Goal: Transaction & Acquisition: Book appointment/travel/reservation

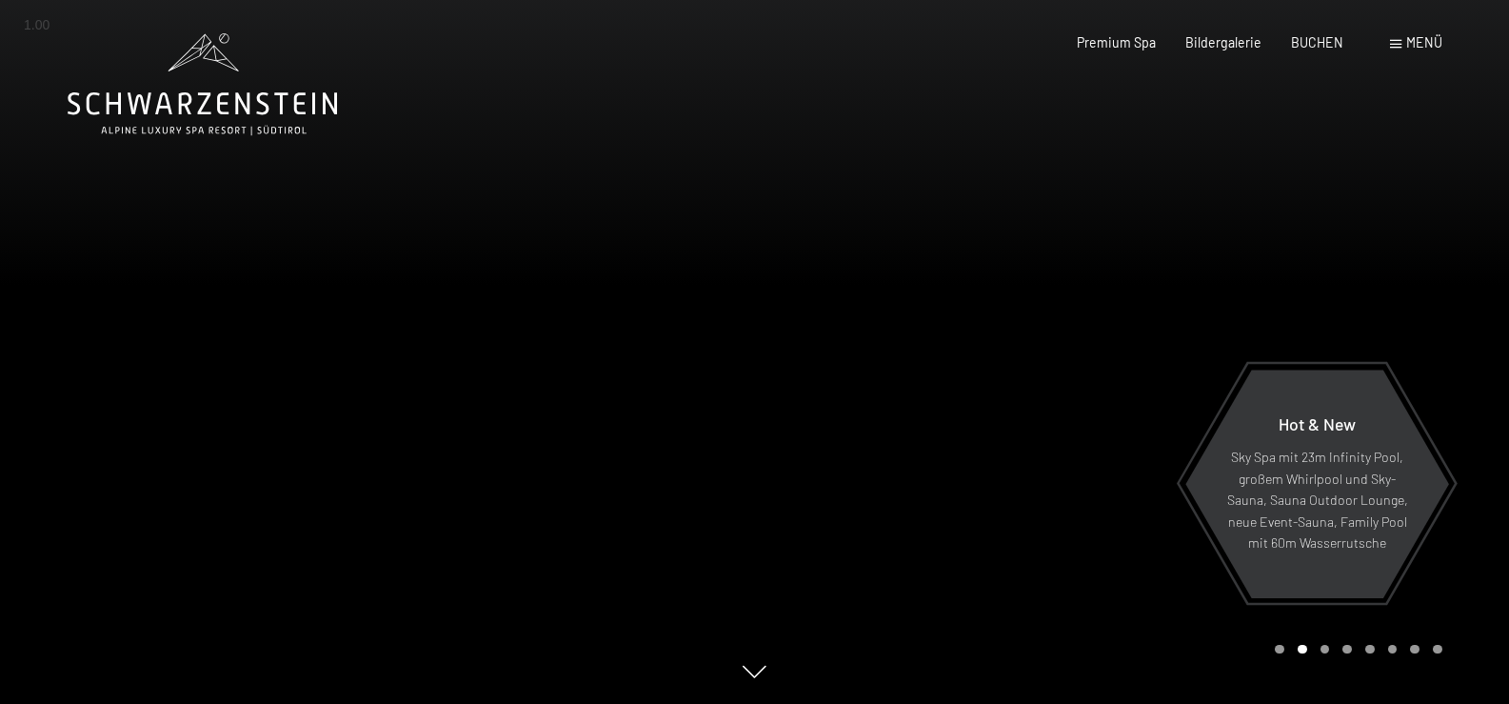
click at [1417, 43] on span "Menü" at bounding box center [1425, 42] width 36 height 16
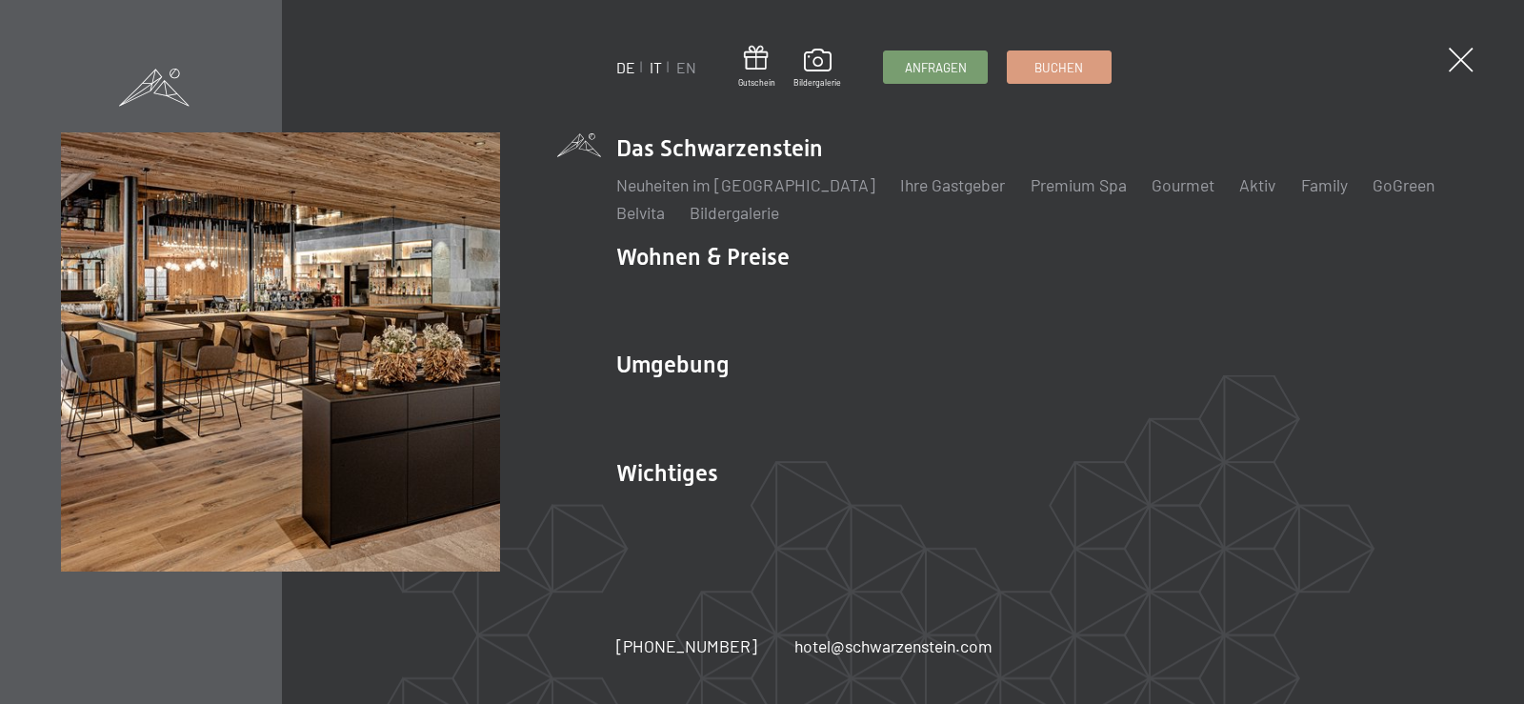
click at [650, 67] on link "IT" at bounding box center [656, 67] width 12 height 18
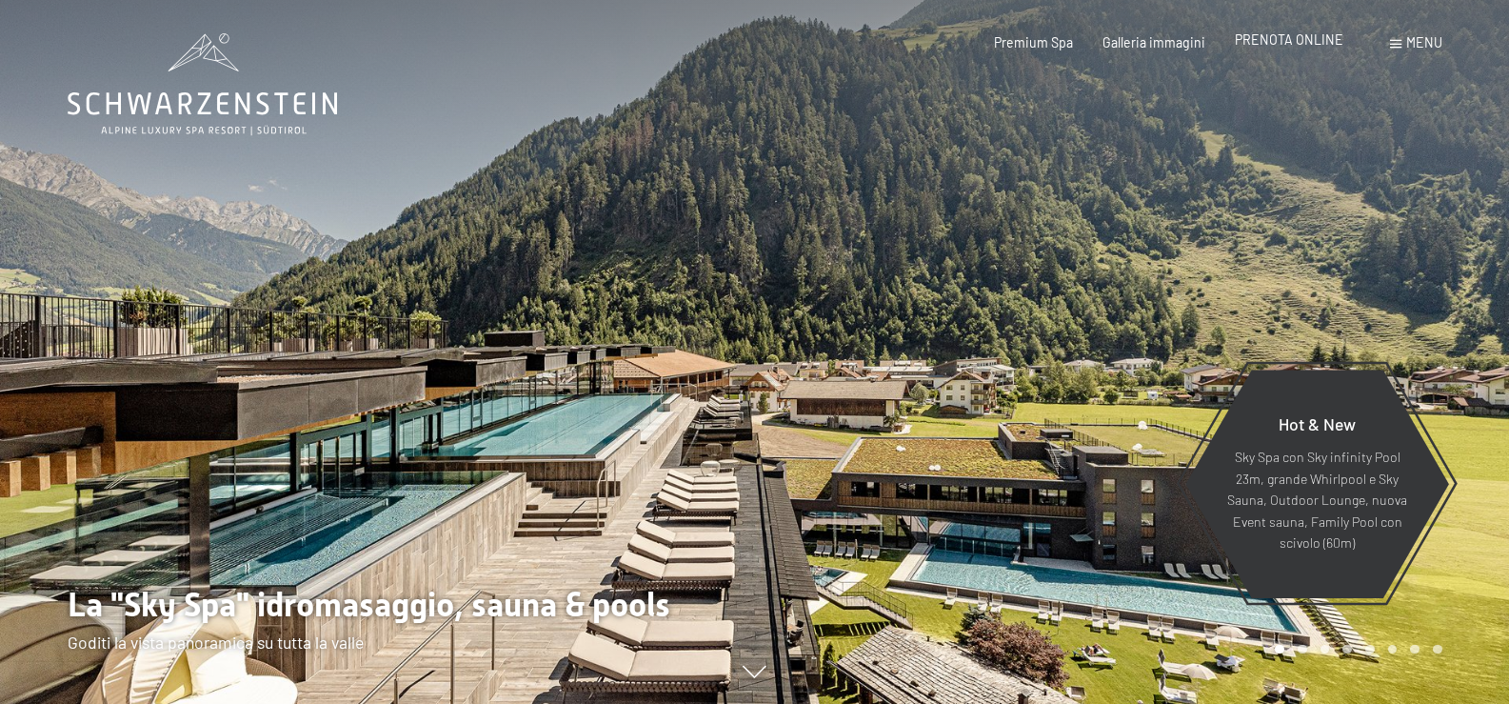
click at [1274, 40] on span "PRENOTA ONLINE" at bounding box center [1289, 39] width 109 height 16
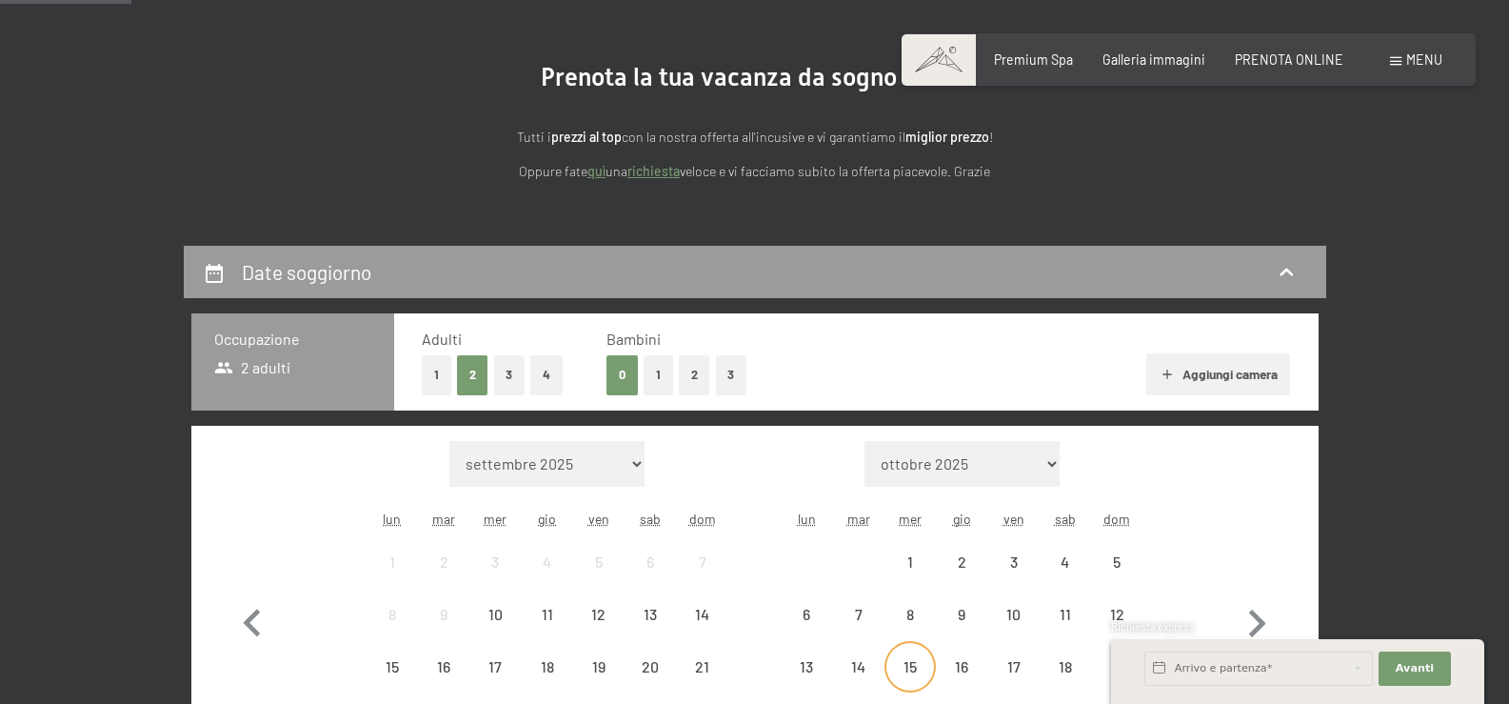
scroll to position [381, 0]
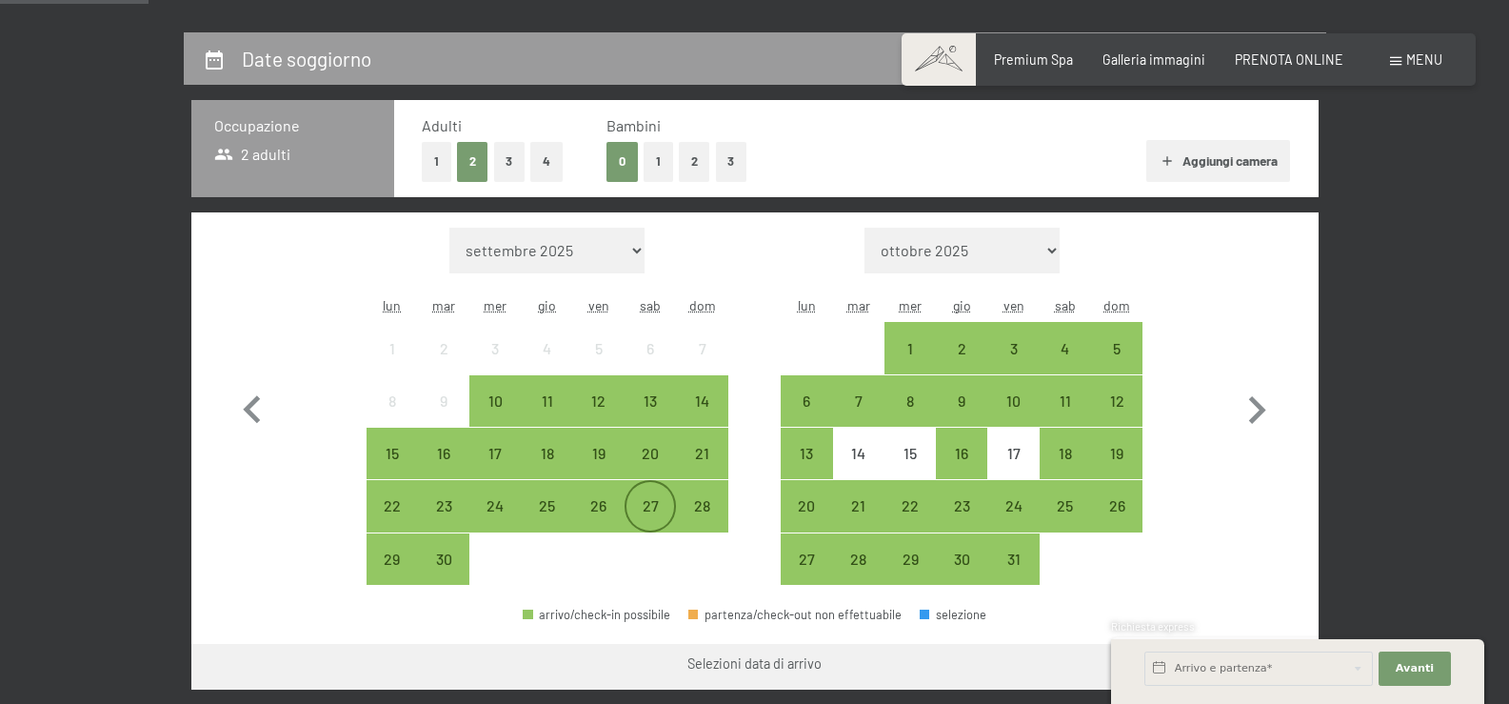
click at [654, 506] on div "27" at bounding box center [651, 522] width 48 height 48
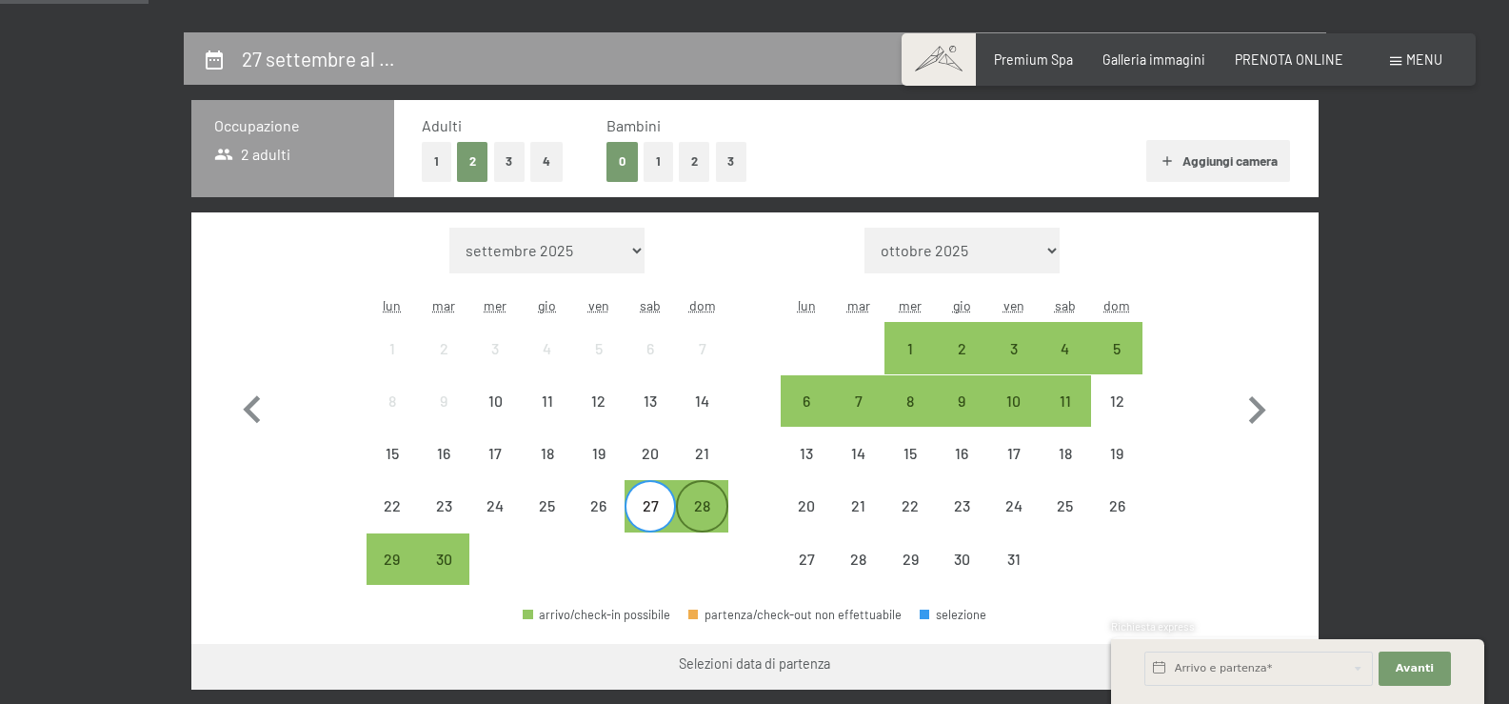
click at [702, 513] on div "28" at bounding box center [702, 522] width 48 height 48
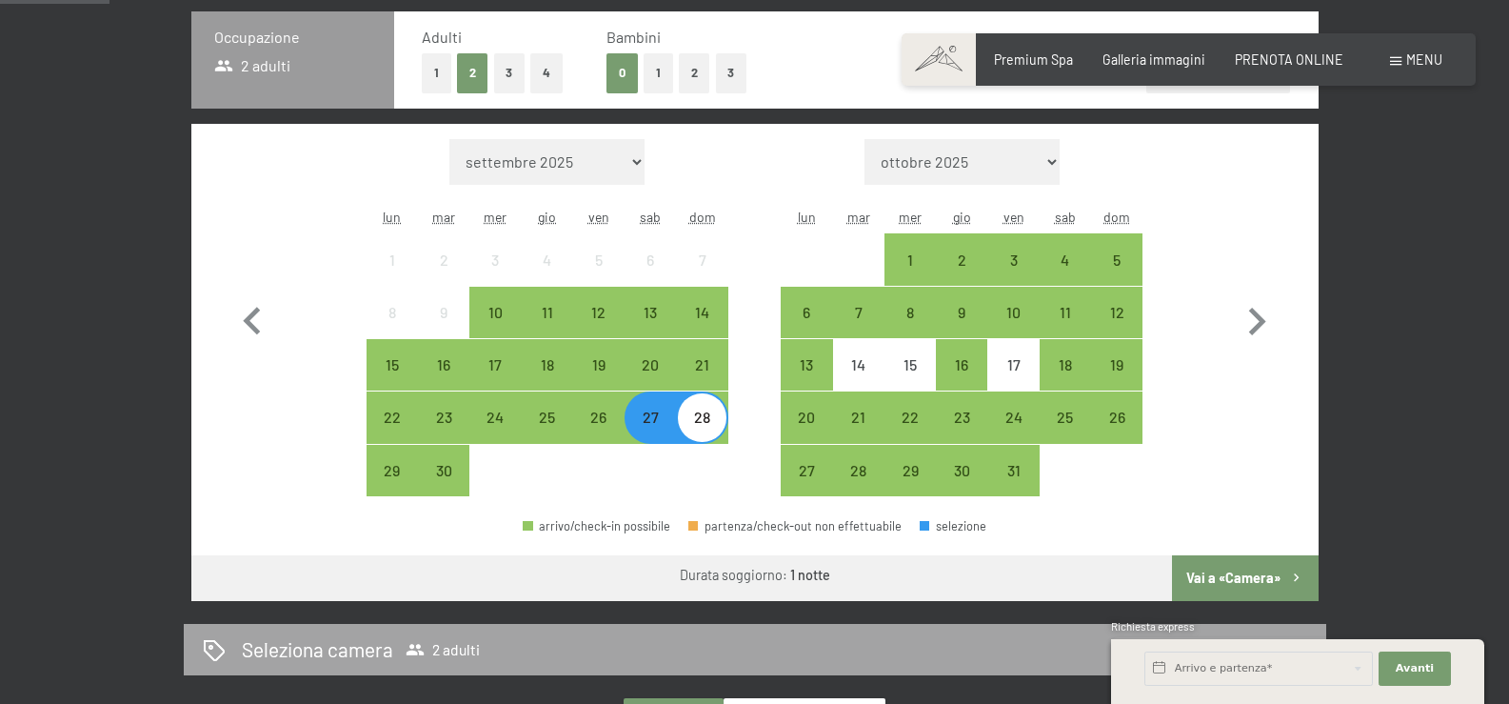
scroll to position [571, 0]
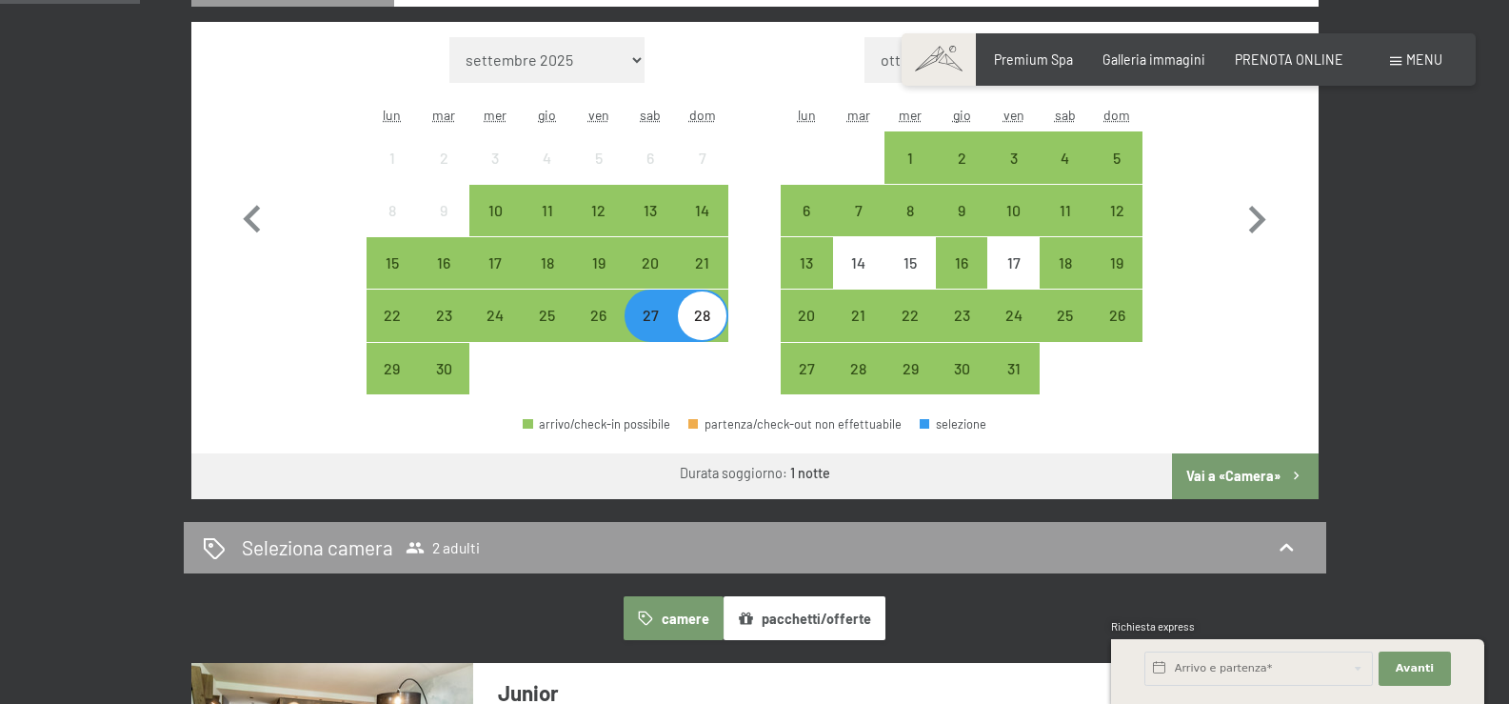
click at [1236, 478] on button "Vai a «Camera»" at bounding box center [1245, 476] width 146 height 46
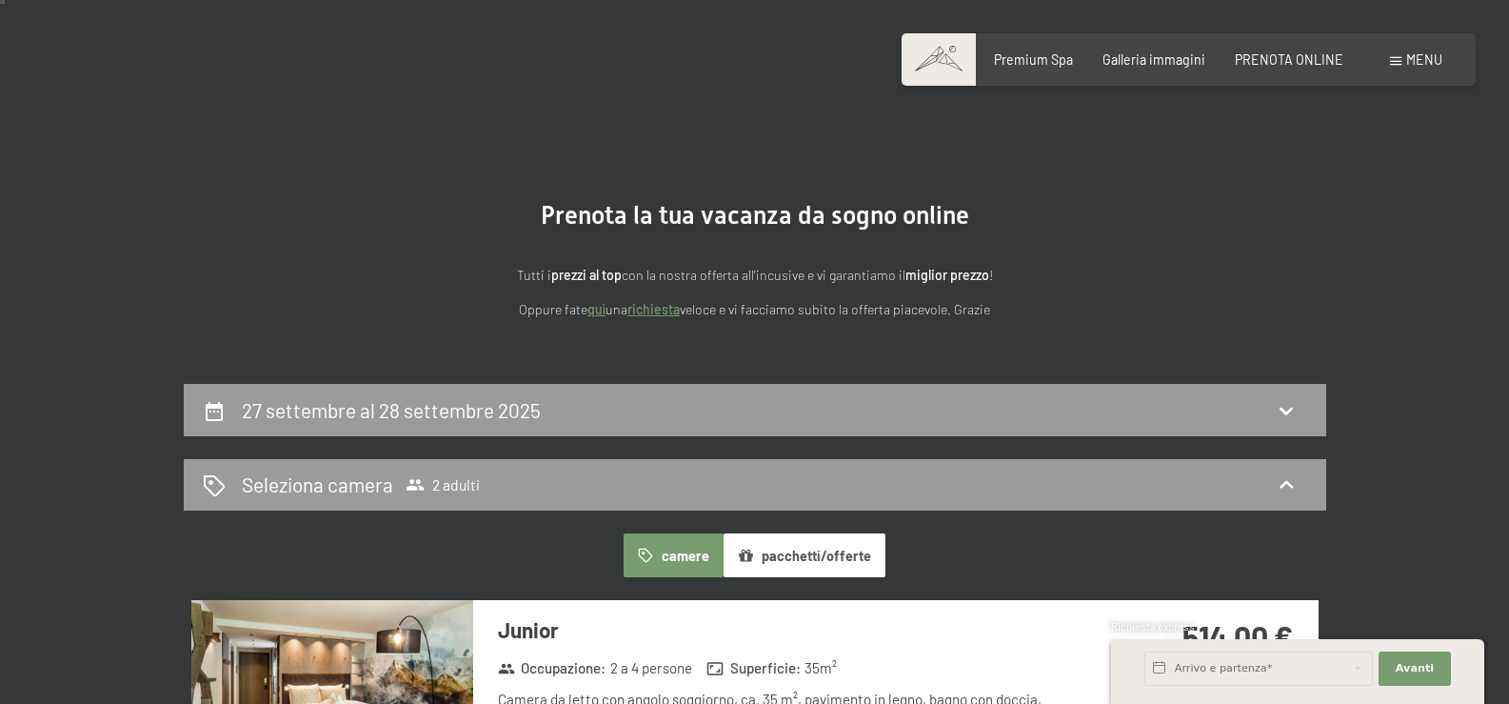
scroll to position [0, 0]
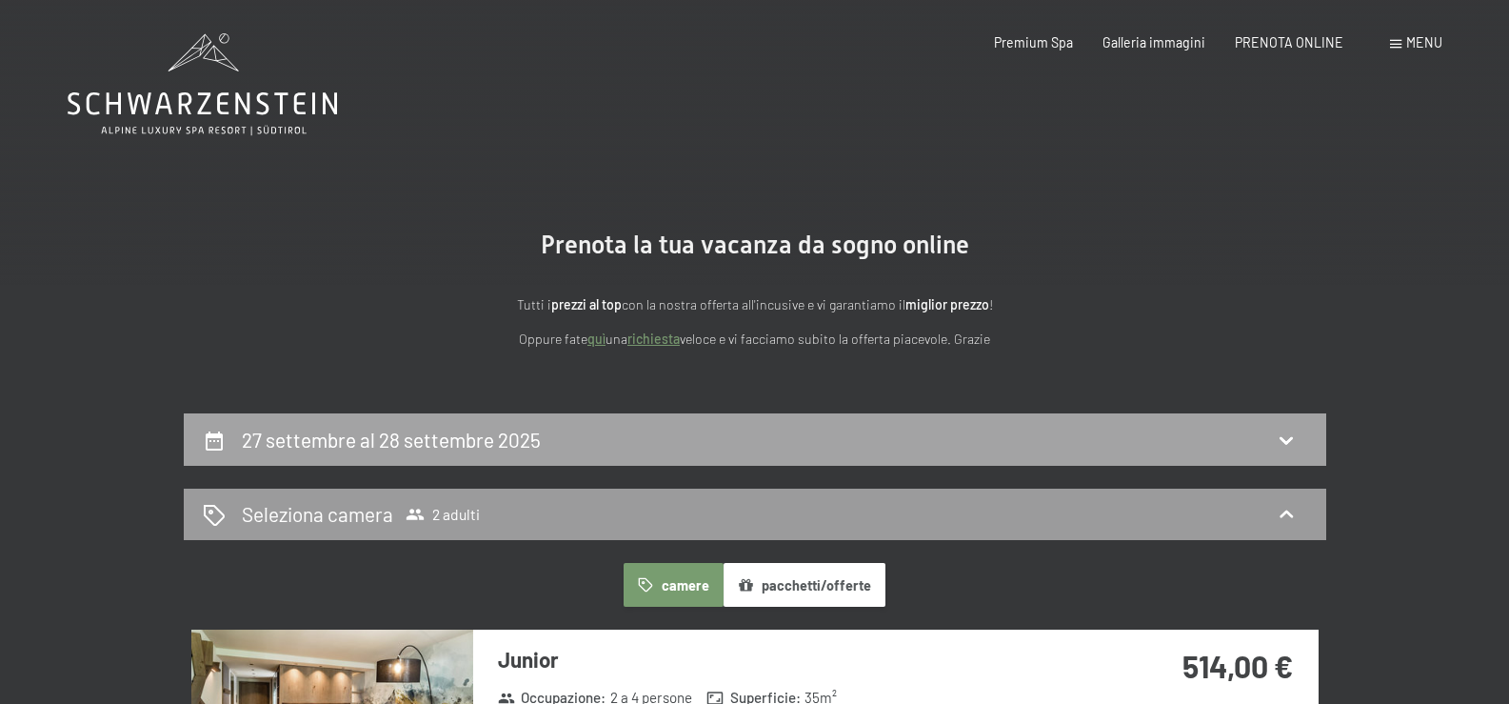
click at [1280, 437] on icon at bounding box center [1286, 440] width 23 height 23
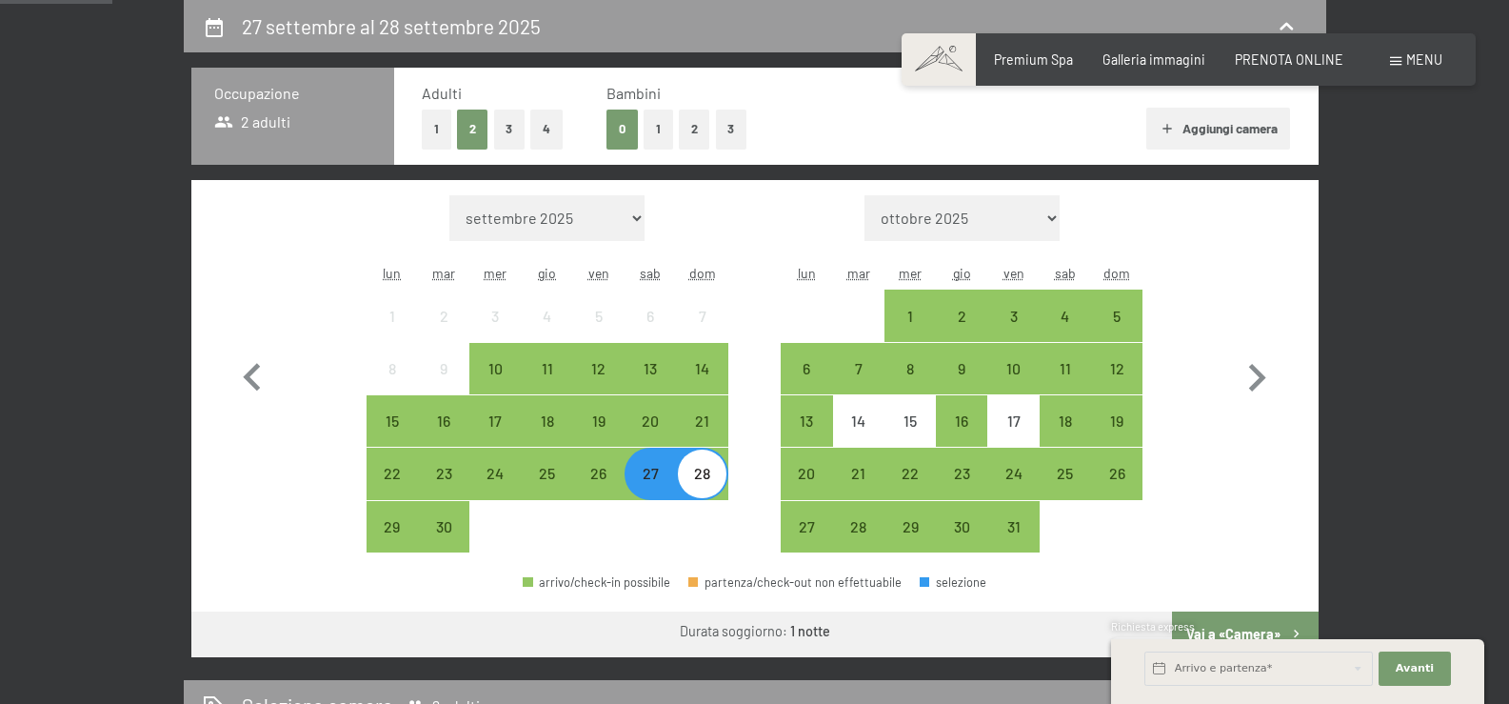
drag, startPoint x: 643, startPoint y: 424, endPoint x: 692, endPoint y: 413, distance: 50.6
click at [651, 422] on div "20" at bounding box center [651, 437] width 48 height 48
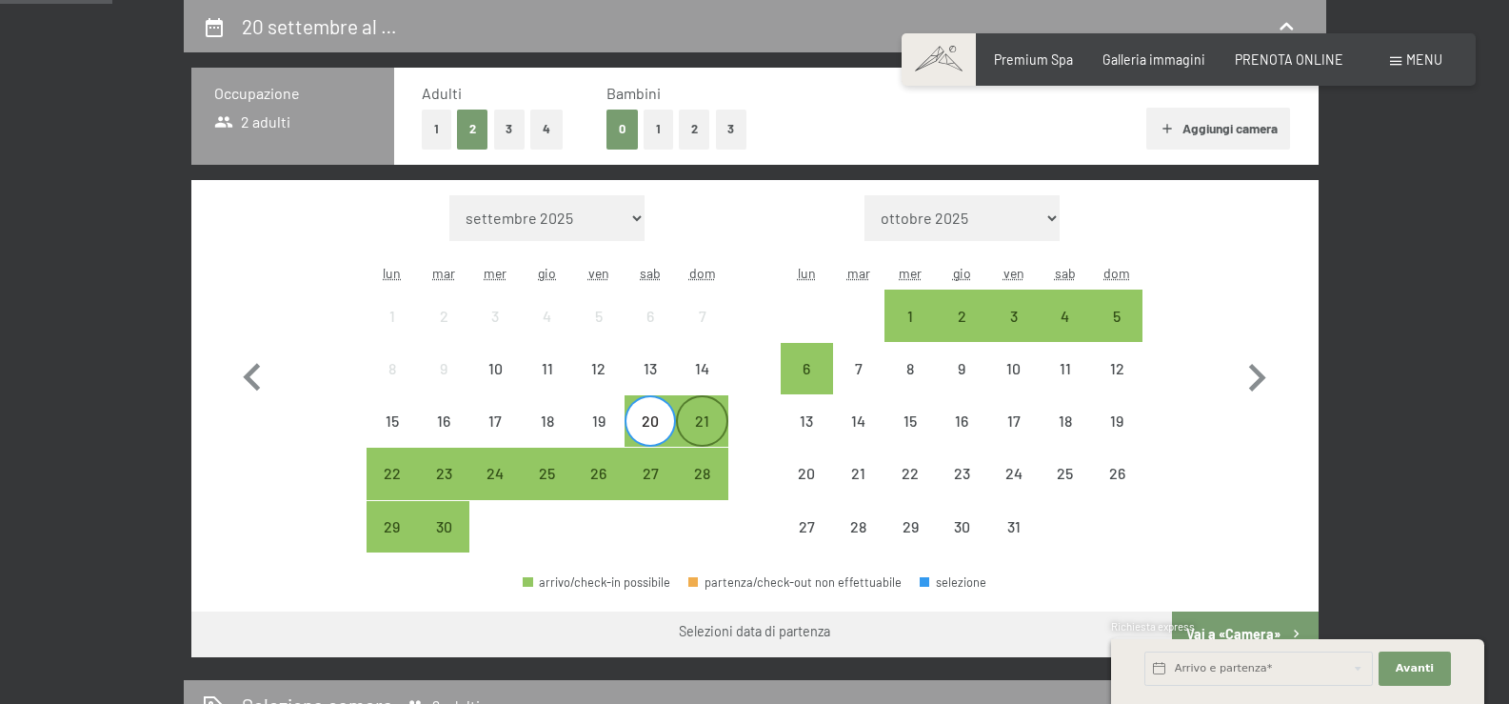
click at [706, 417] on div "21" at bounding box center [702, 437] width 48 height 48
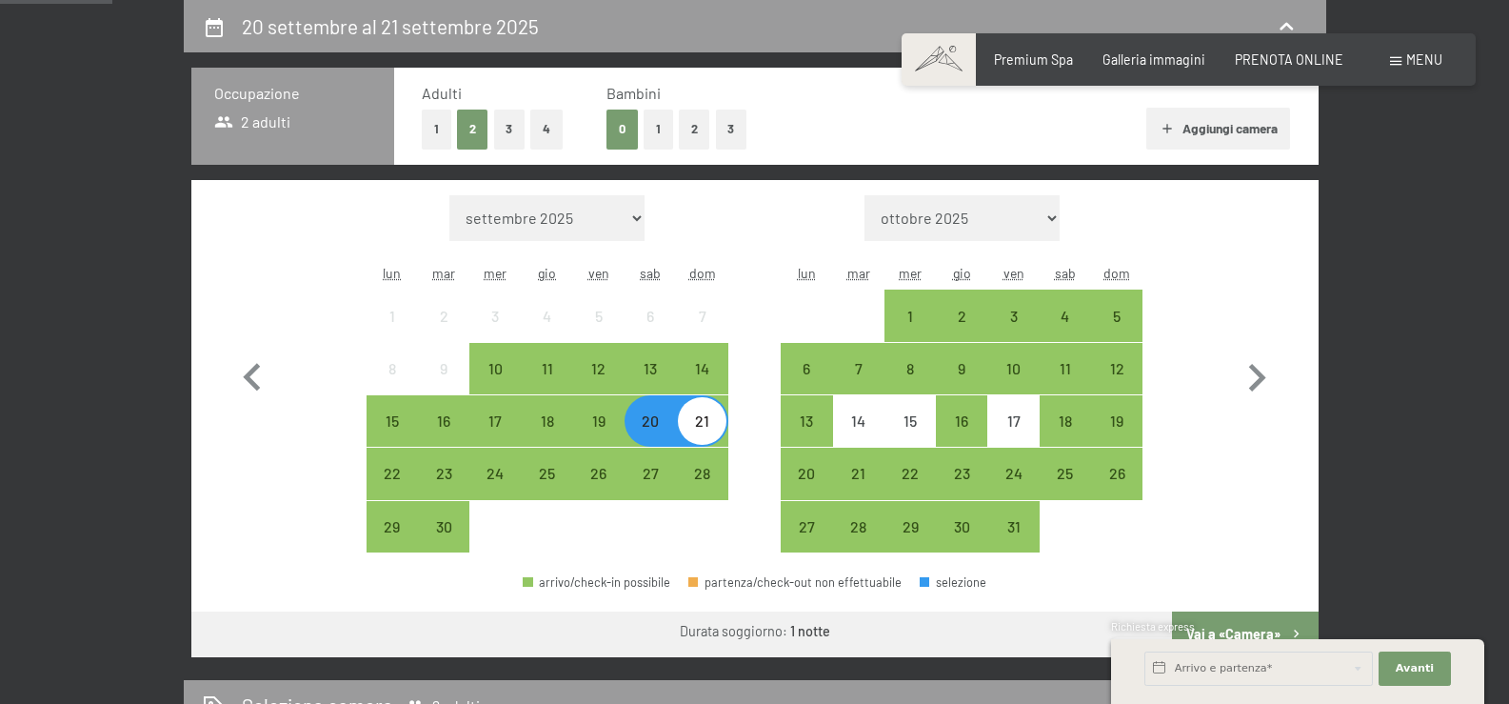
click at [1226, 621] on div "Richiesta express" at bounding box center [1297, 628] width 373 height 18
click at [1226, 630] on div "Richiesta express" at bounding box center [1297, 628] width 373 height 18
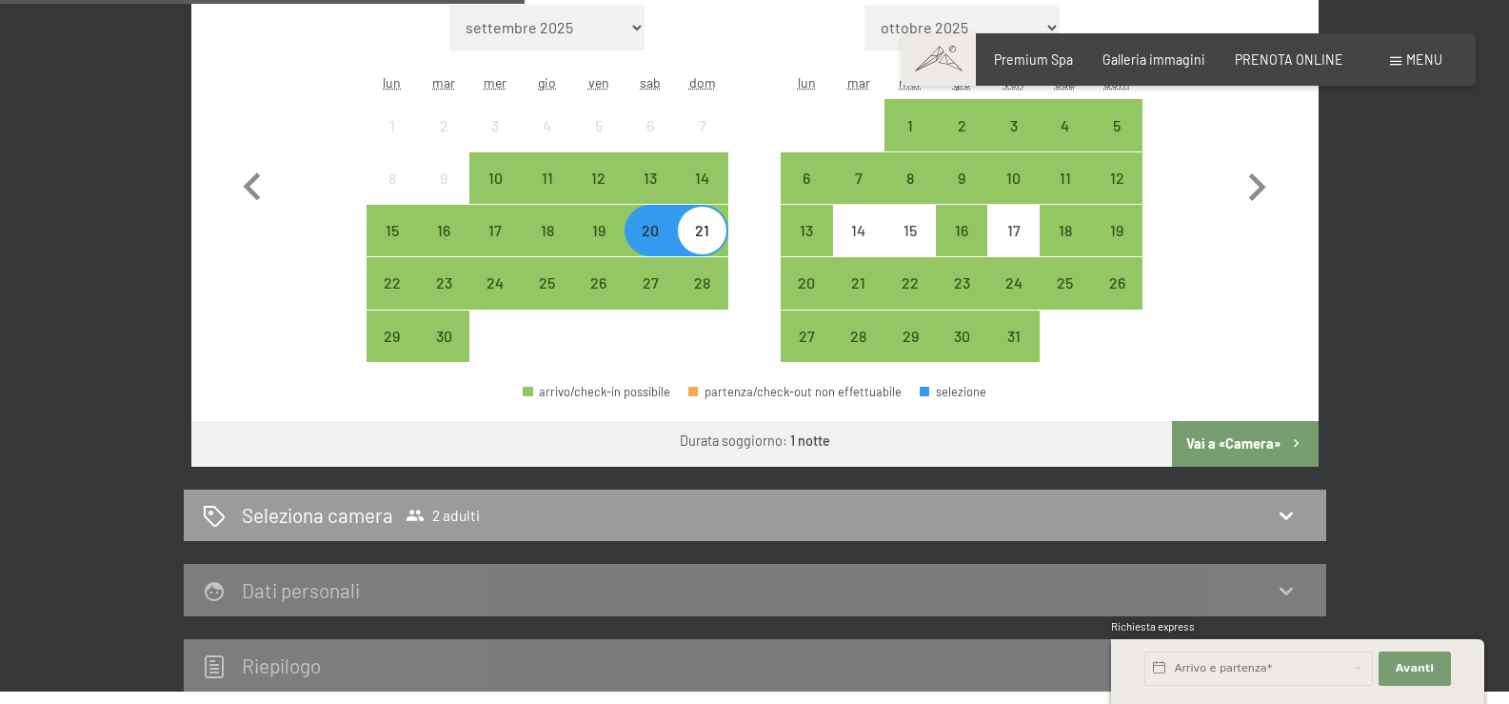
click at [1242, 447] on button "Vai a «Camera»" at bounding box center [1245, 444] width 146 height 46
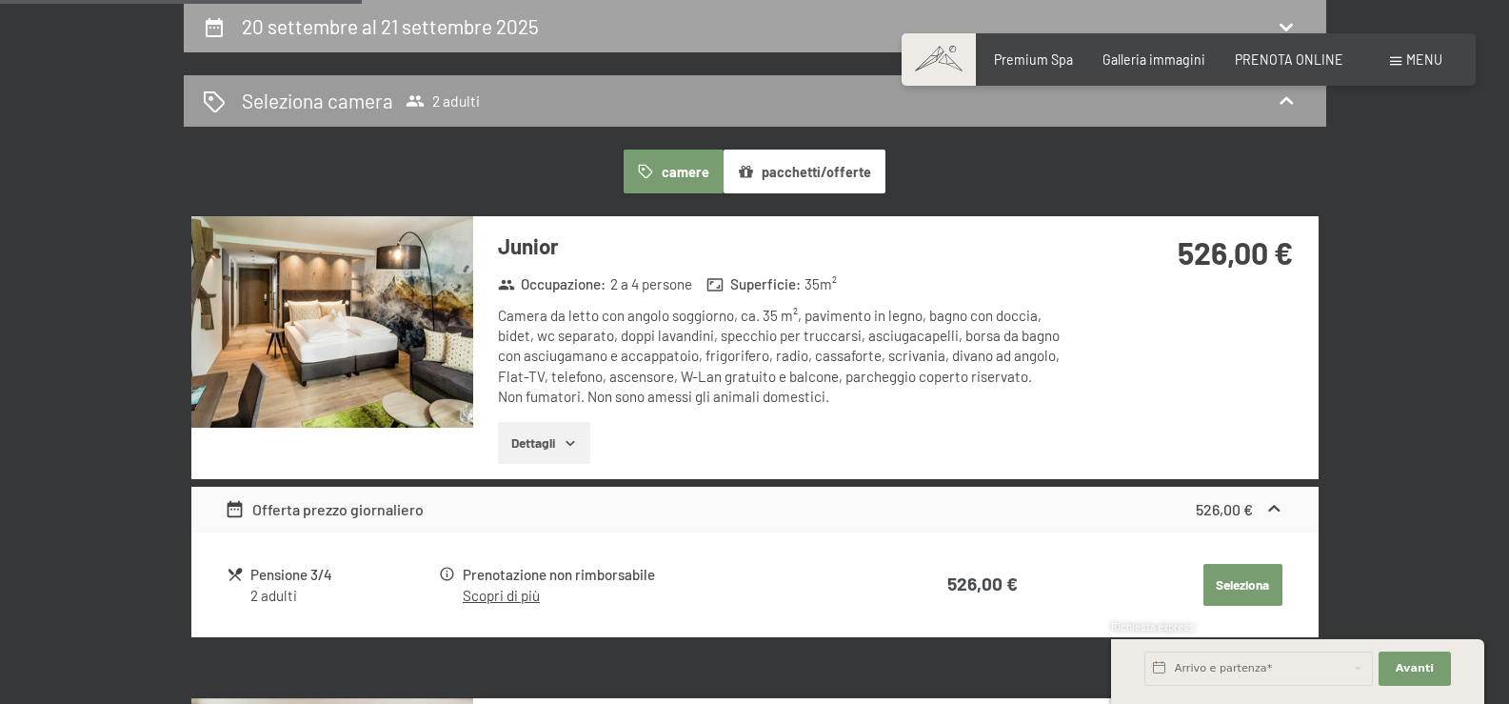
click at [1283, 17] on icon at bounding box center [1286, 26] width 23 height 23
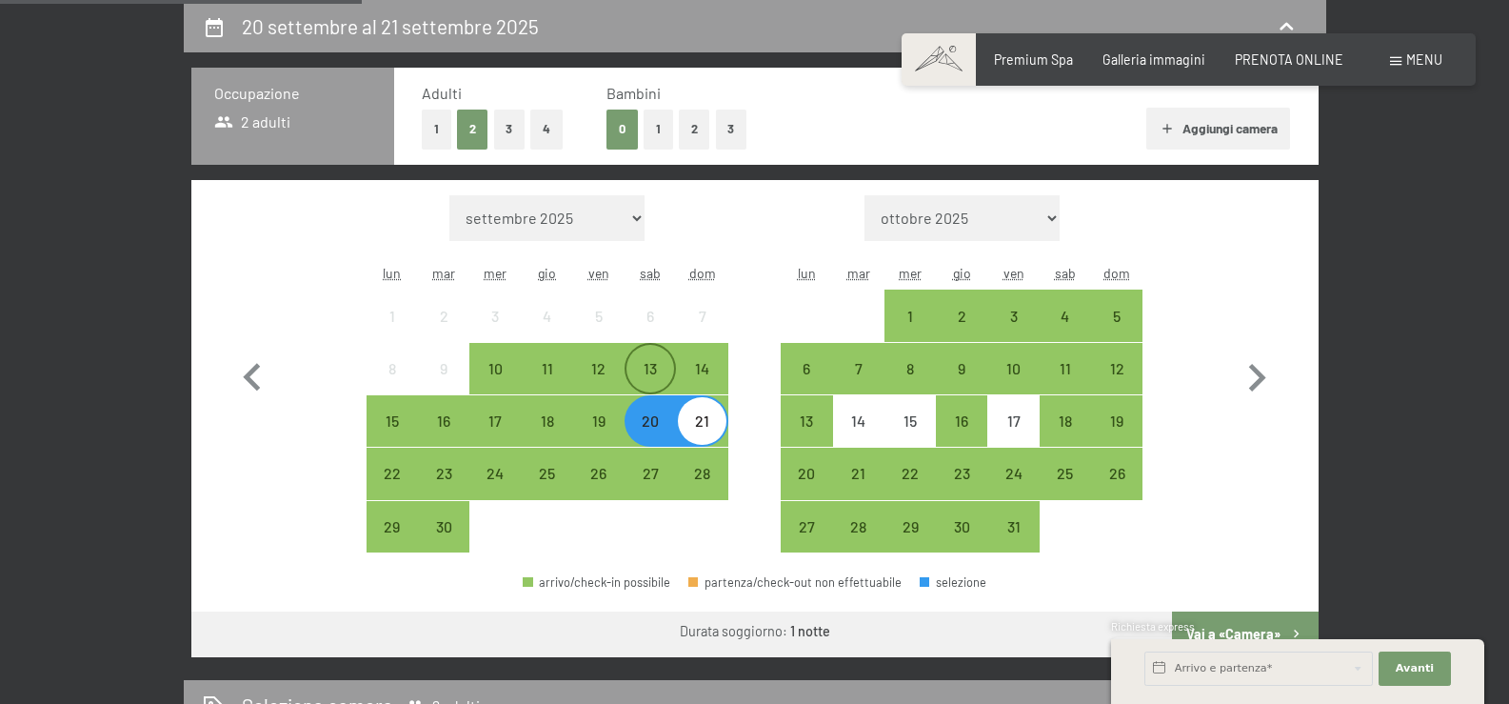
click at [656, 380] on div "13" at bounding box center [651, 385] width 48 height 48
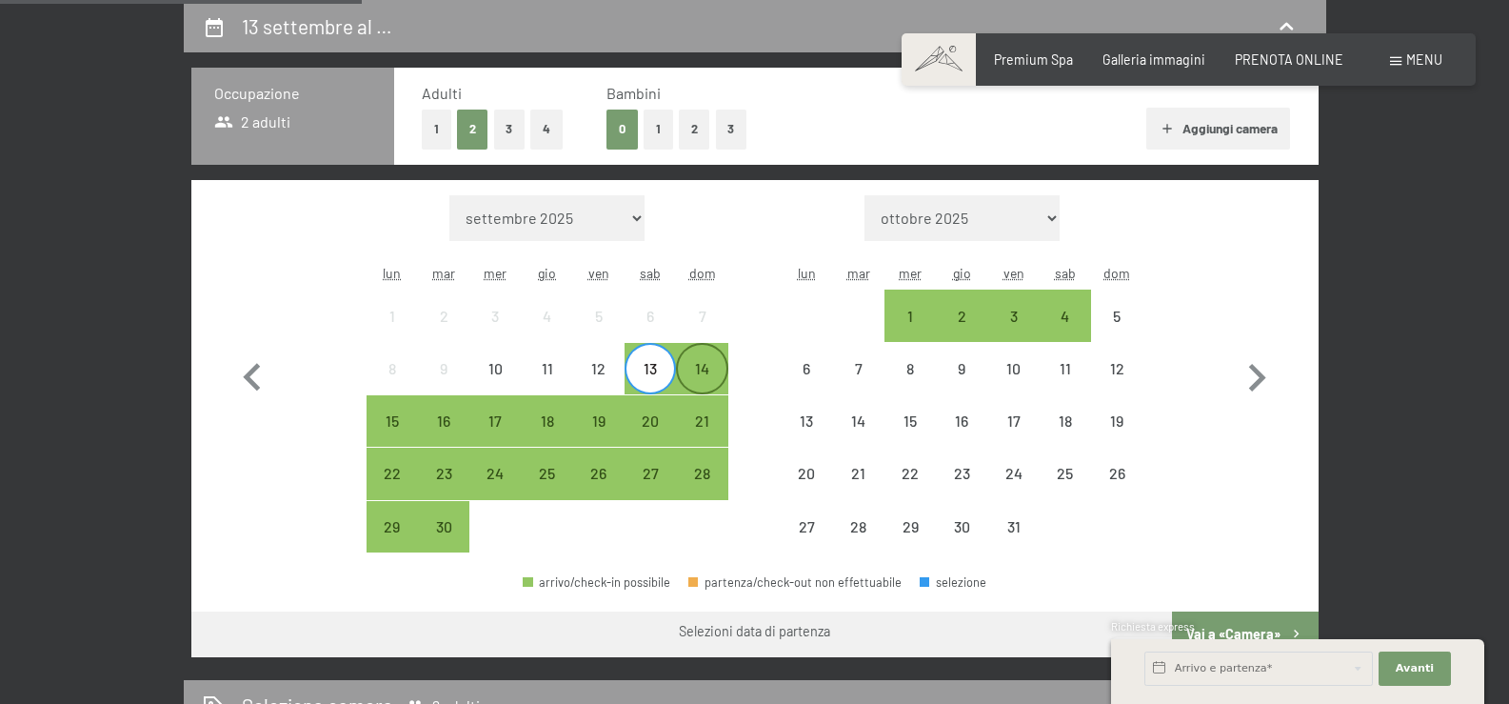
click at [710, 379] on div "14" at bounding box center [702, 385] width 48 height 48
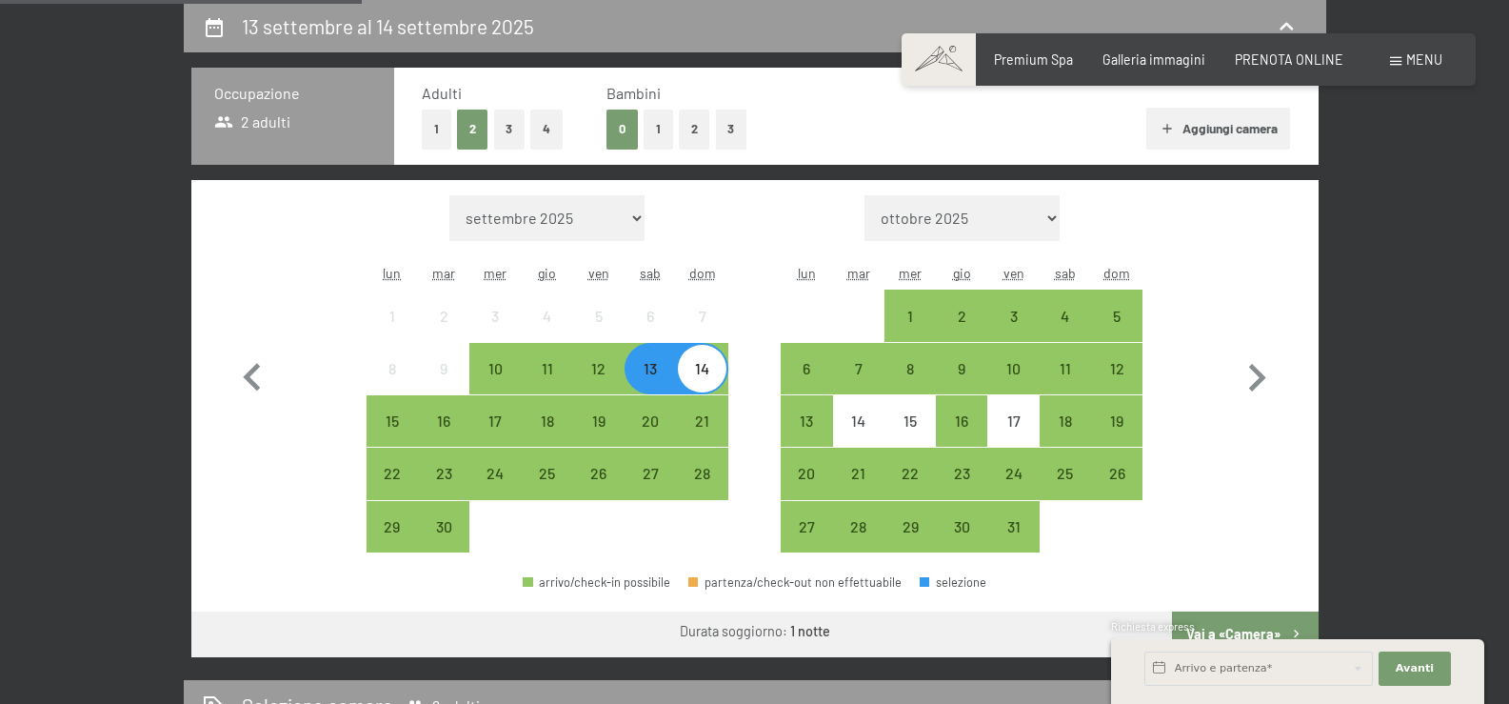
click at [1255, 616] on button "Vai a «Camera»" at bounding box center [1245, 634] width 146 height 46
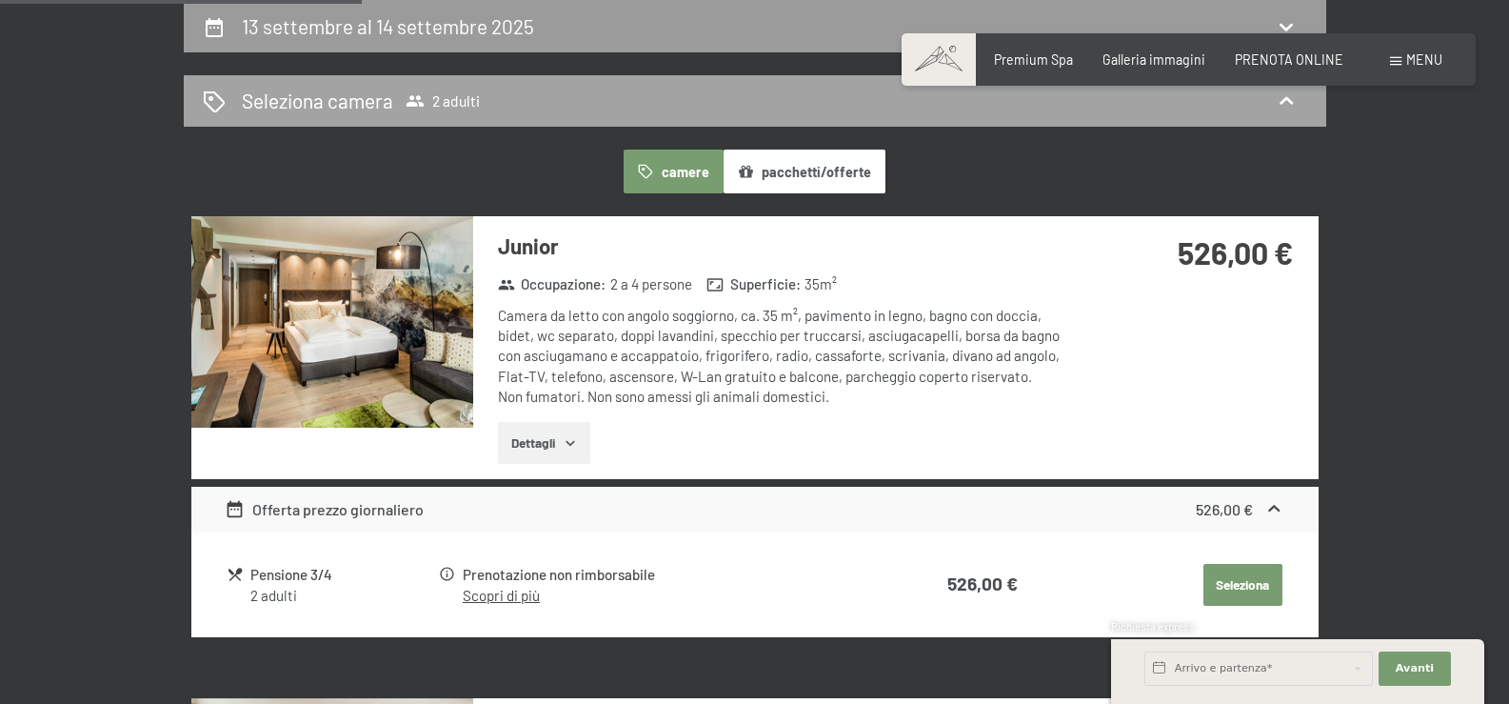
click at [1289, 99] on icon at bounding box center [1286, 101] width 13 height 8
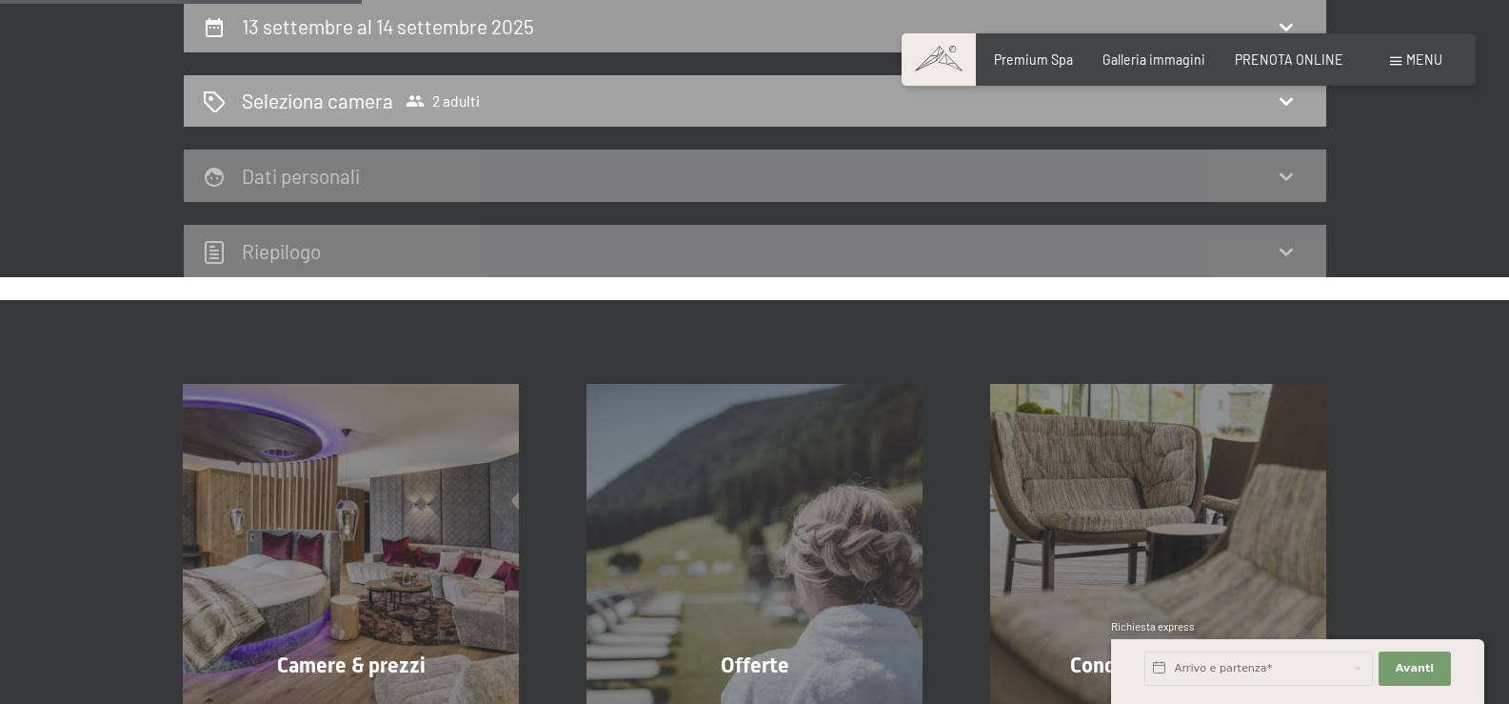
click at [1286, 103] on icon at bounding box center [1286, 102] width 13 height 8
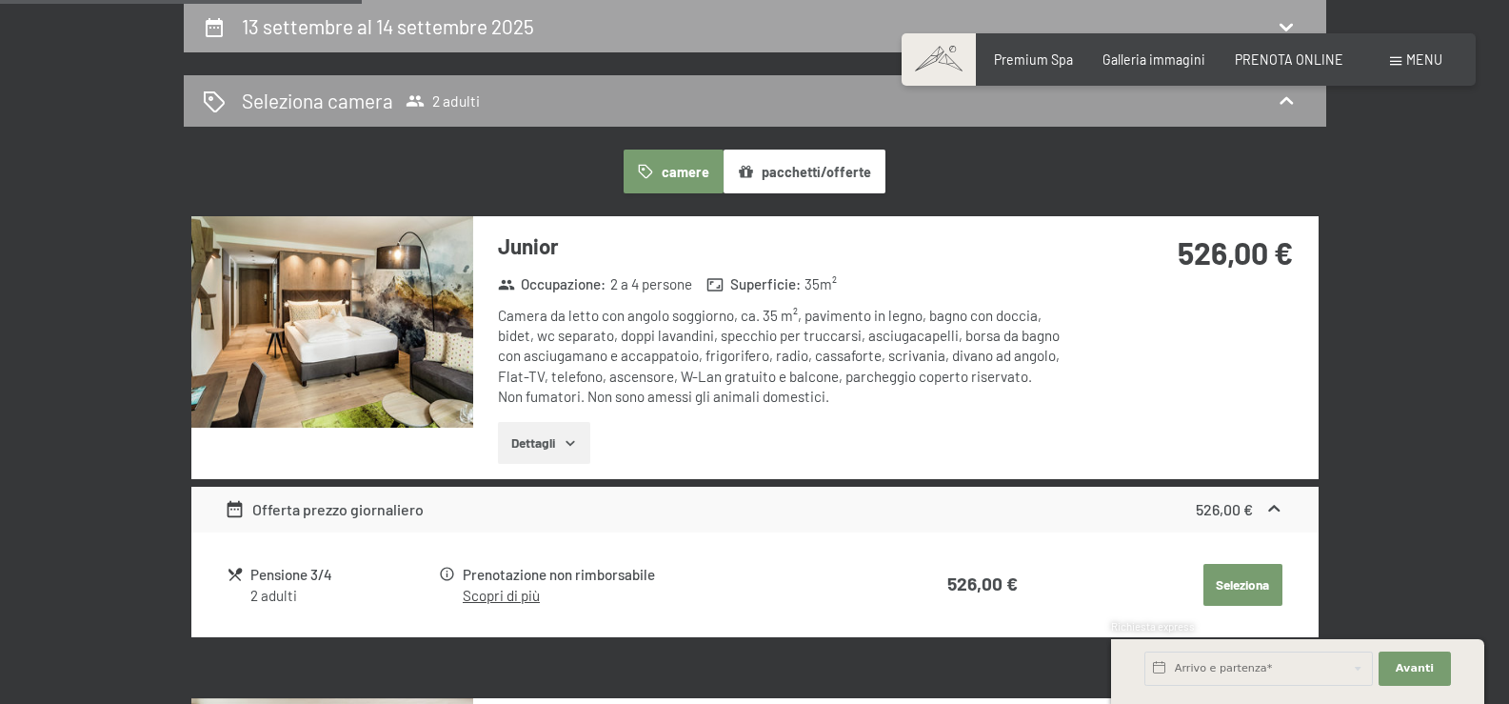
click at [1294, 19] on icon at bounding box center [1286, 26] width 23 height 23
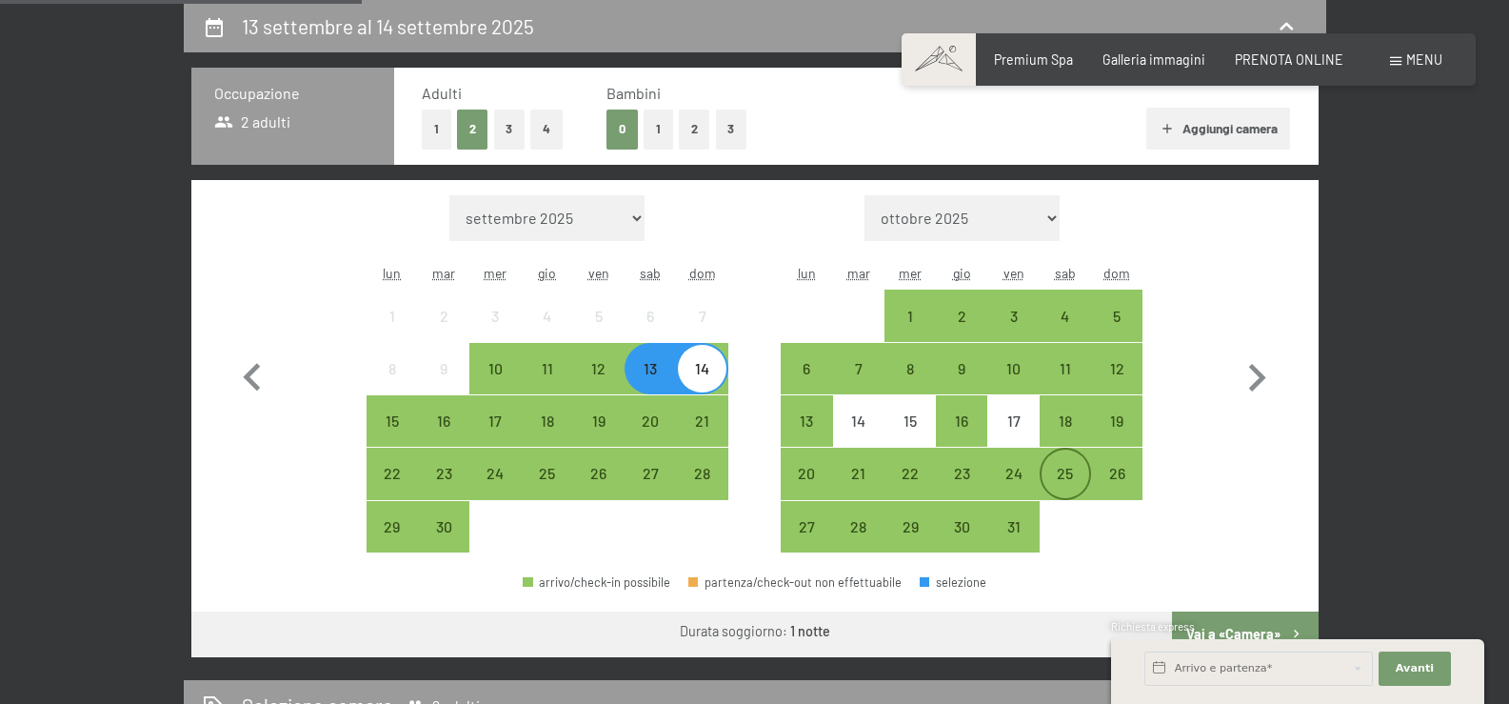
click at [1064, 489] on div "25" at bounding box center [1066, 490] width 48 height 48
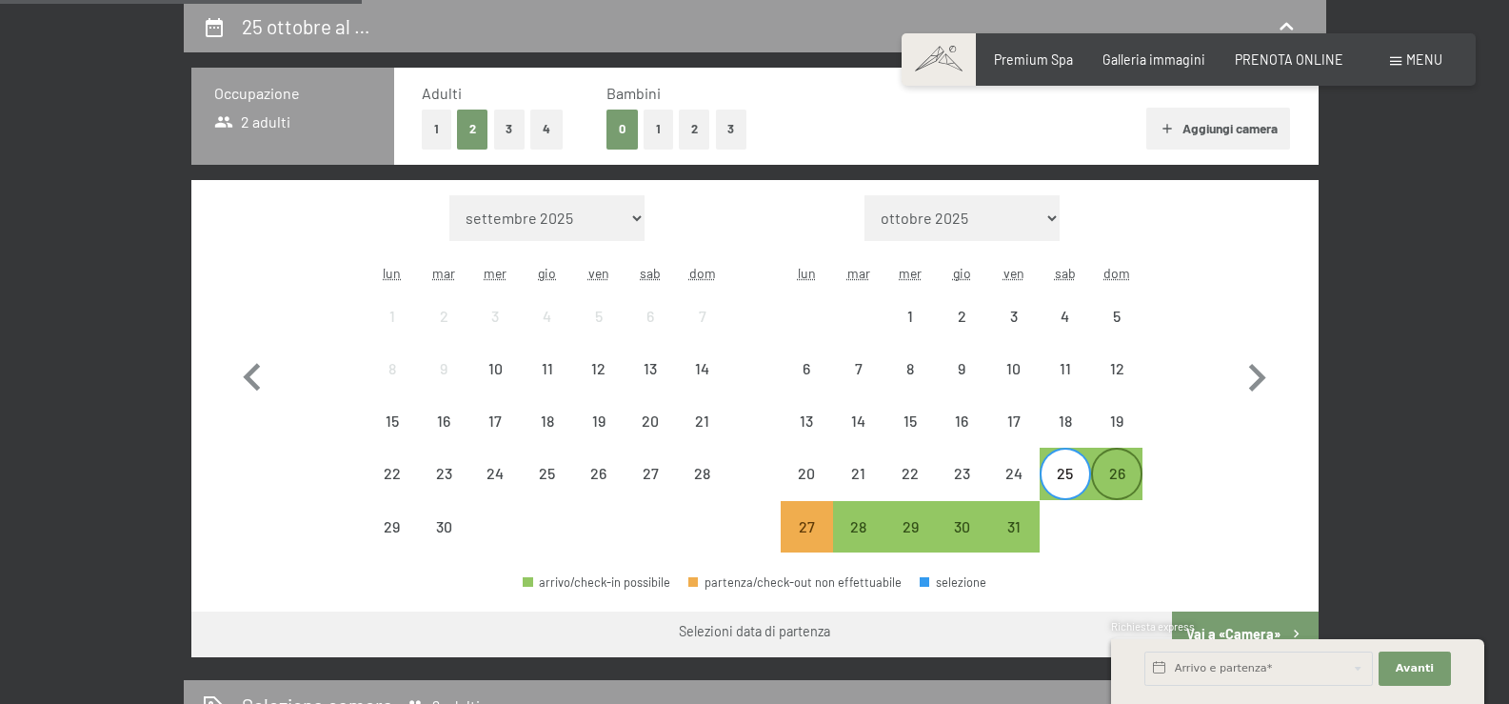
click at [1121, 484] on div "26" at bounding box center [1117, 490] width 48 height 48
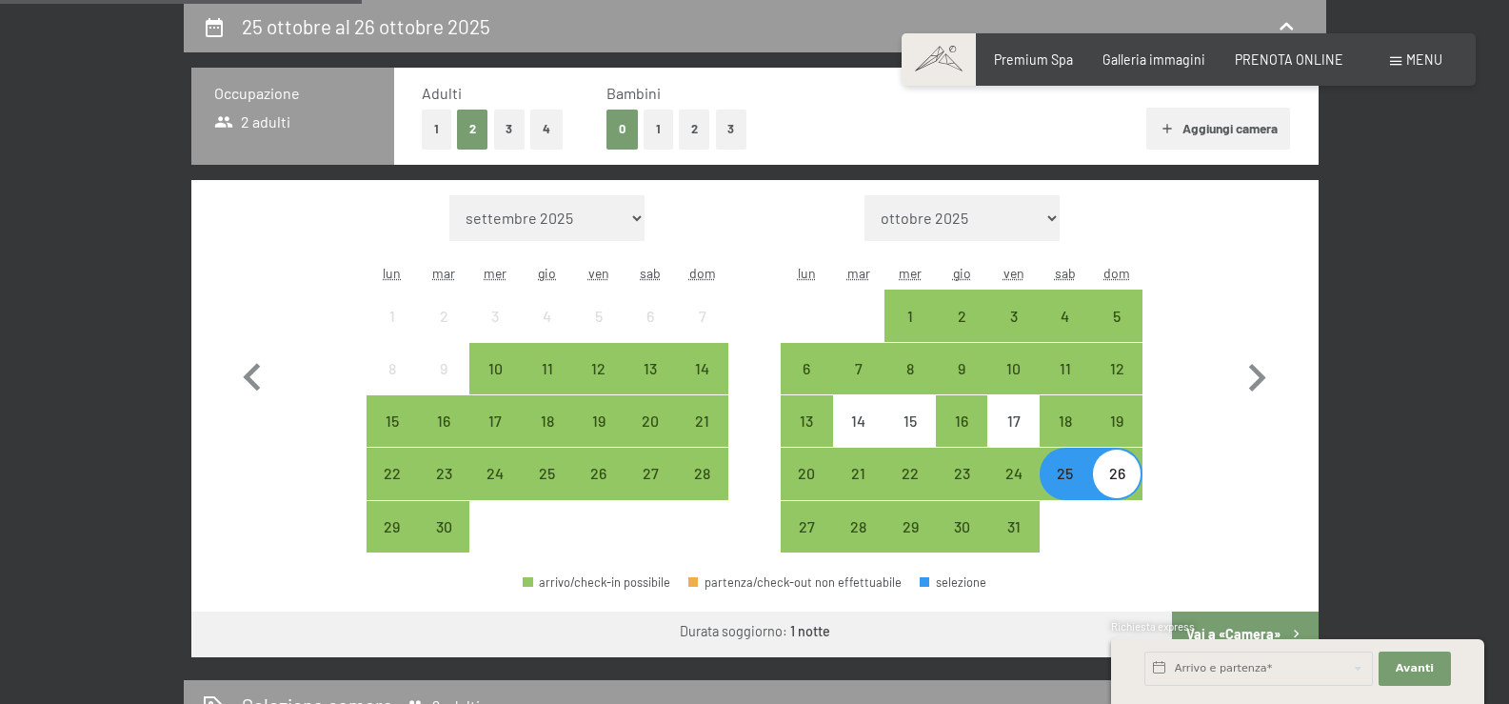
click at [1227, 617] on button "Vai a «Camera»" at bounding box center [1245, 634] width 146 height 46
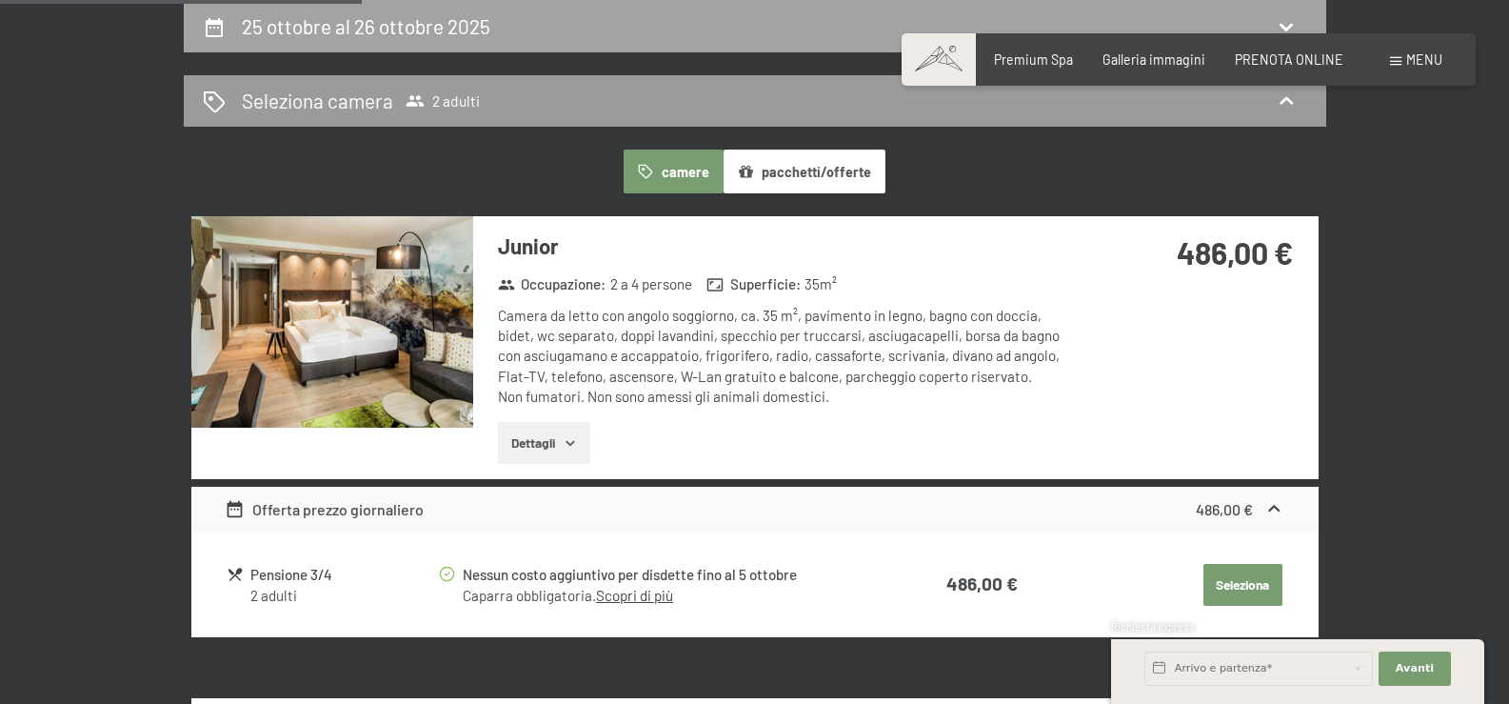
click at [1286, 22] on icon at bounding box center [1286, 26] width 23 height 23
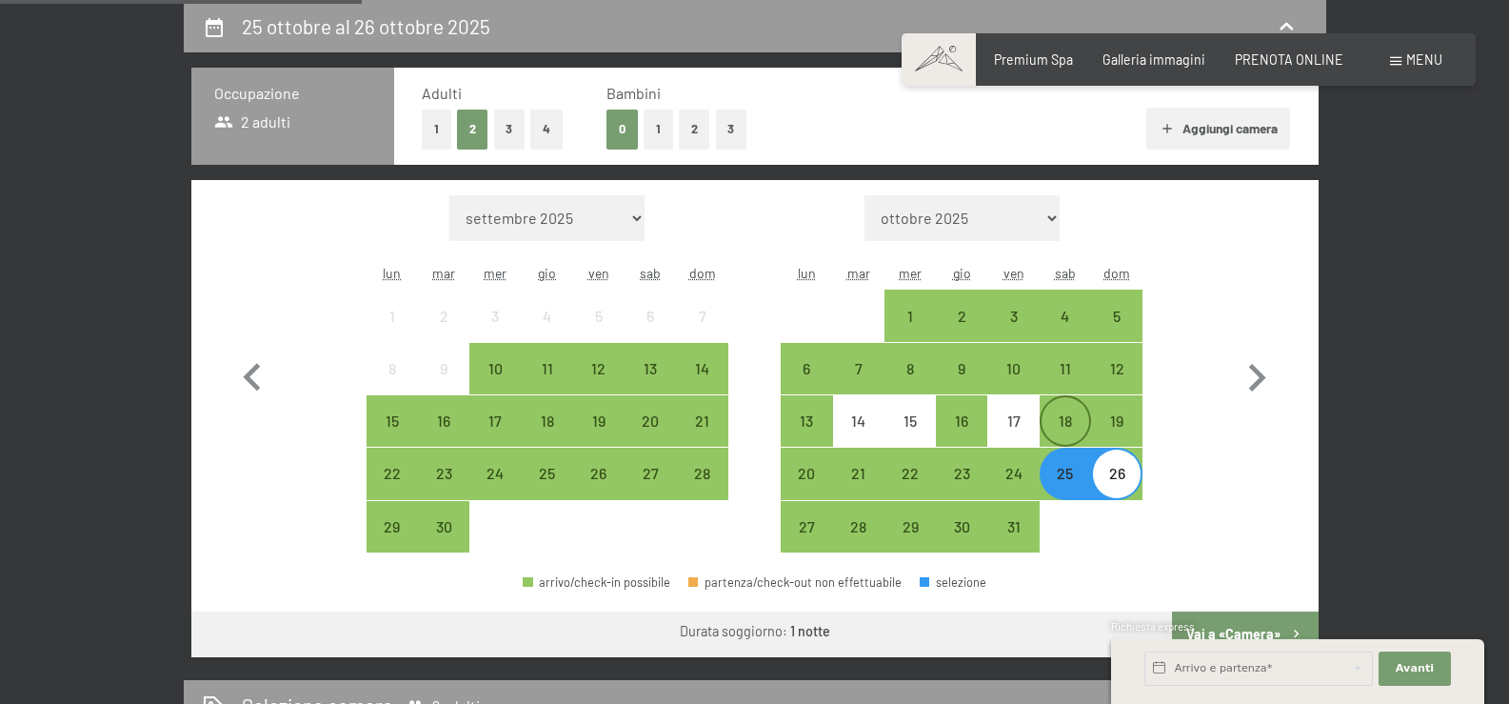
click at [1073, 427] on div "18" at bounding box center [1066, 437] width 48 height 48
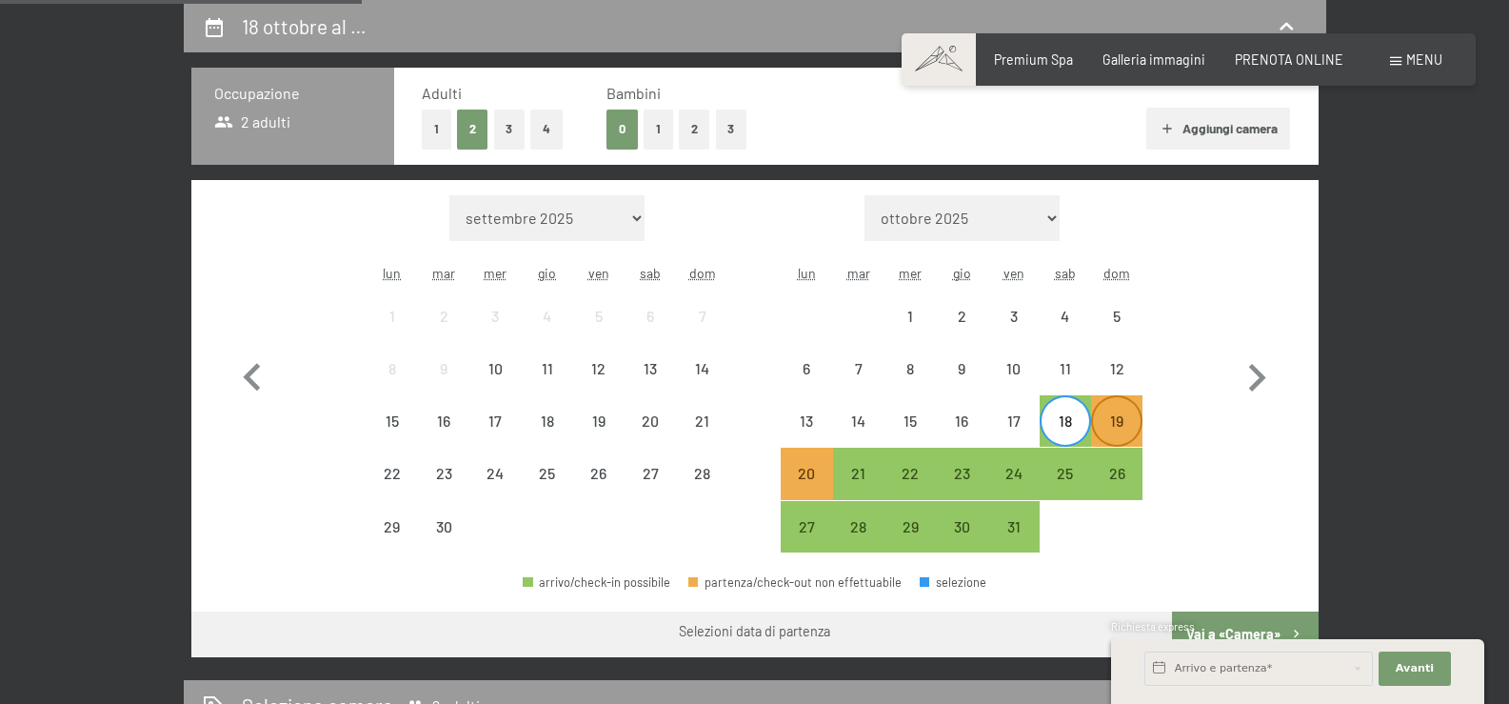
click at [1104, 423] on div "19" at bounding box center [1117, 437] width 48 height 48
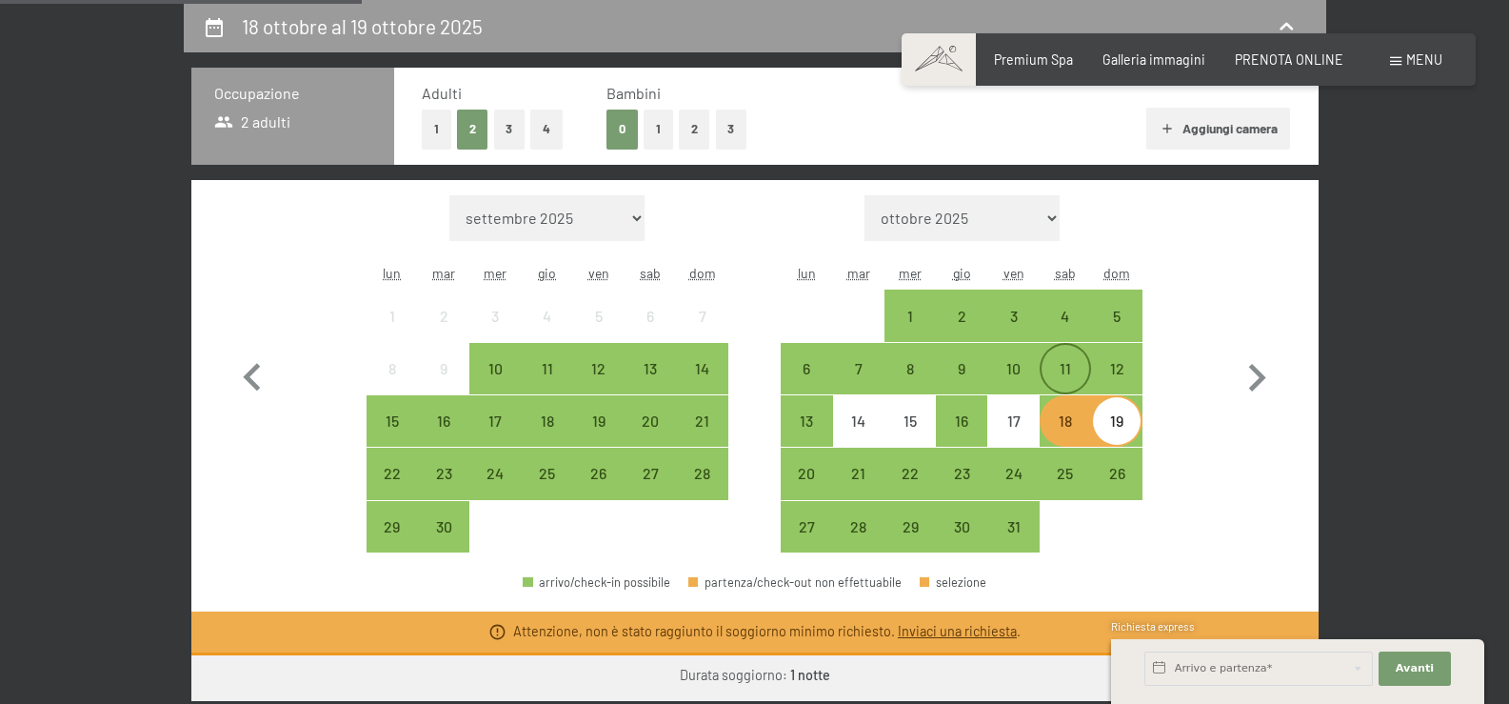
click at [1070, 362] on div "11" at bounding box center [1066, 385] width 48 height 48
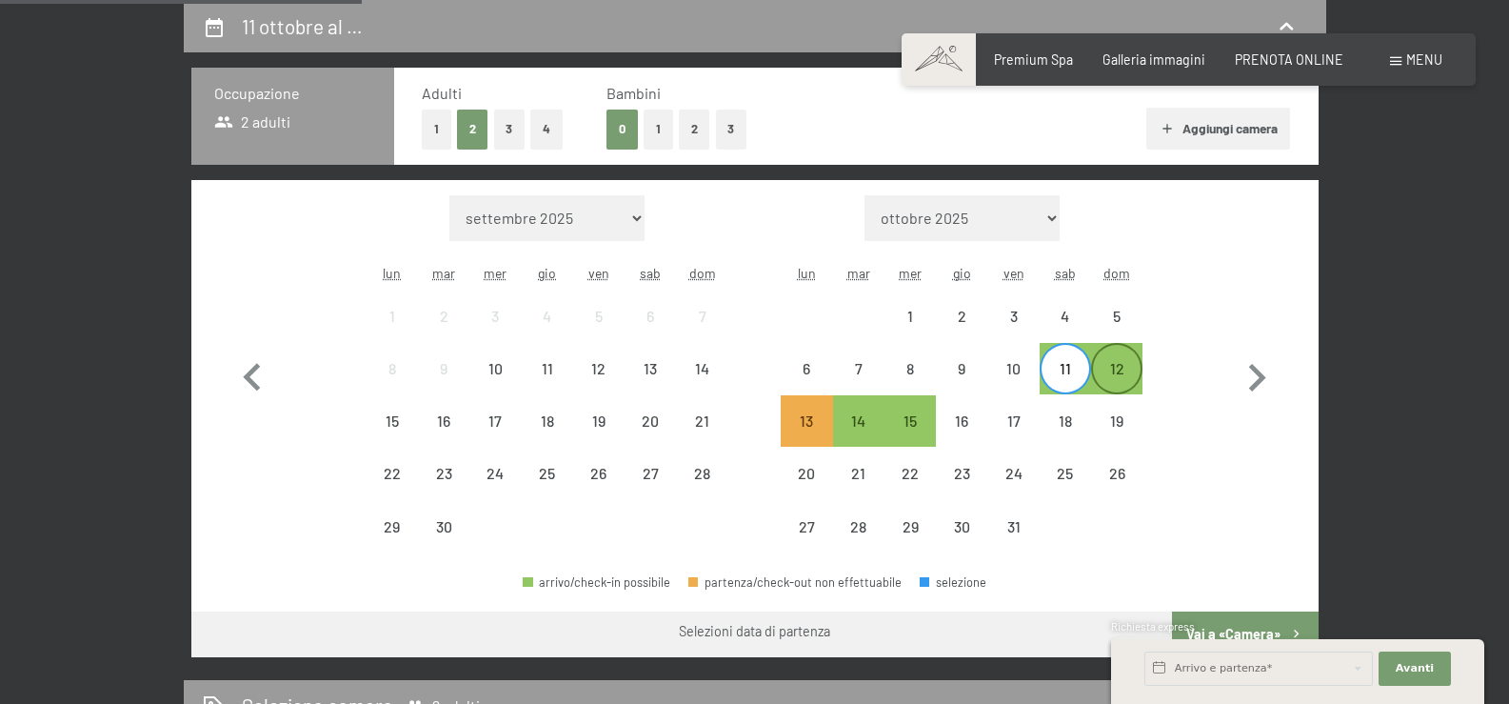
click at [1117, 371] on div "12" at bounding box center [1117, 385] width 48 height 48
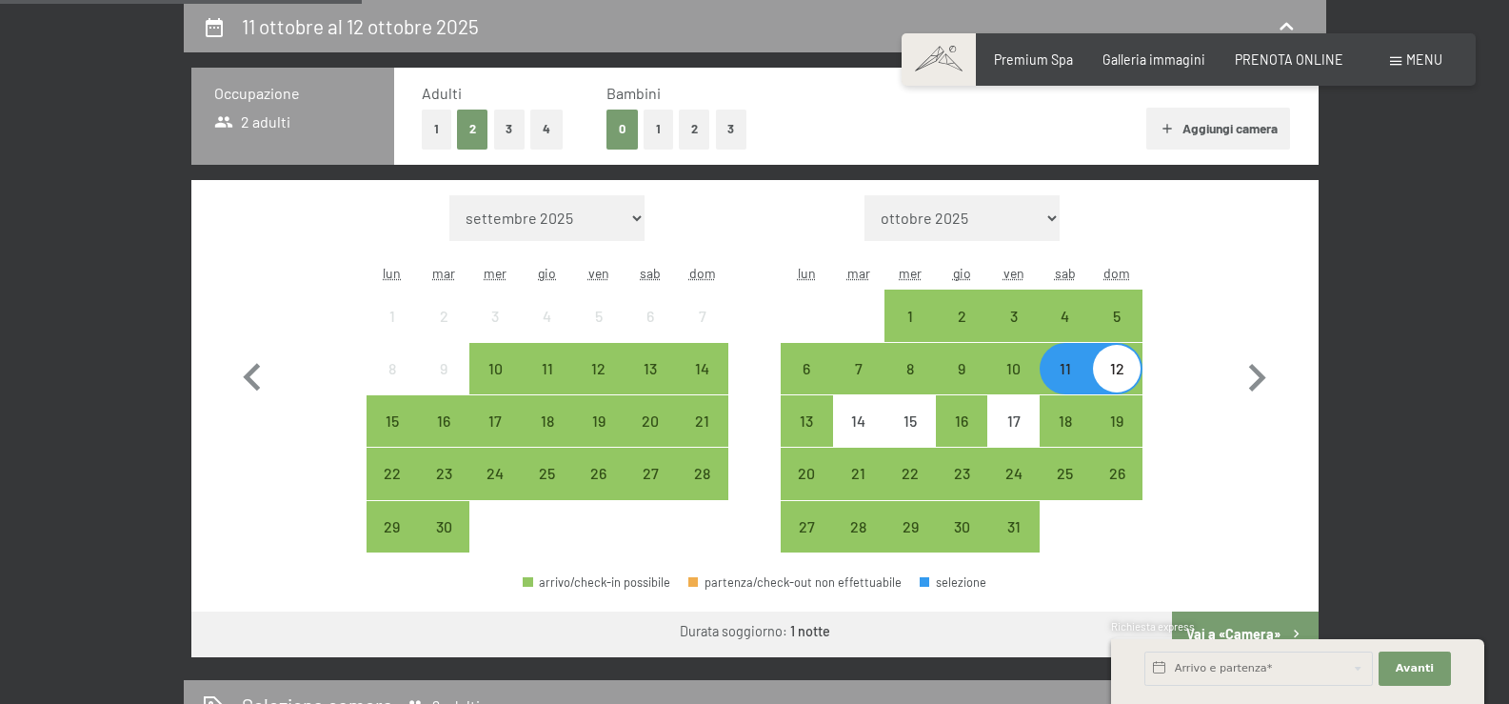
click at [1235, 633] on div "Richiesta express" at bounding box center [1297, 628] width 373 height 18
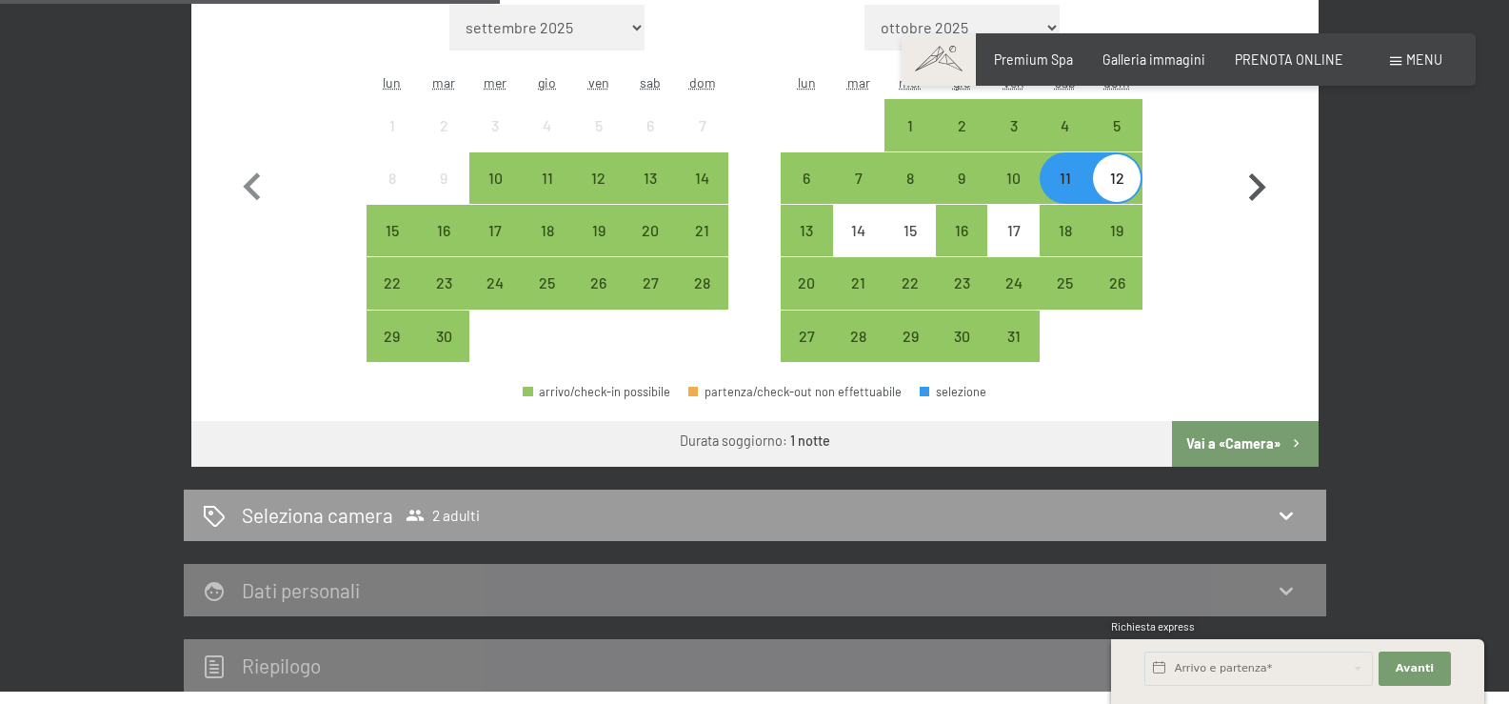
click at [1249, 437] on button "Vai a «Camera»" at bounding box center [1245, 444] width 146 height 46
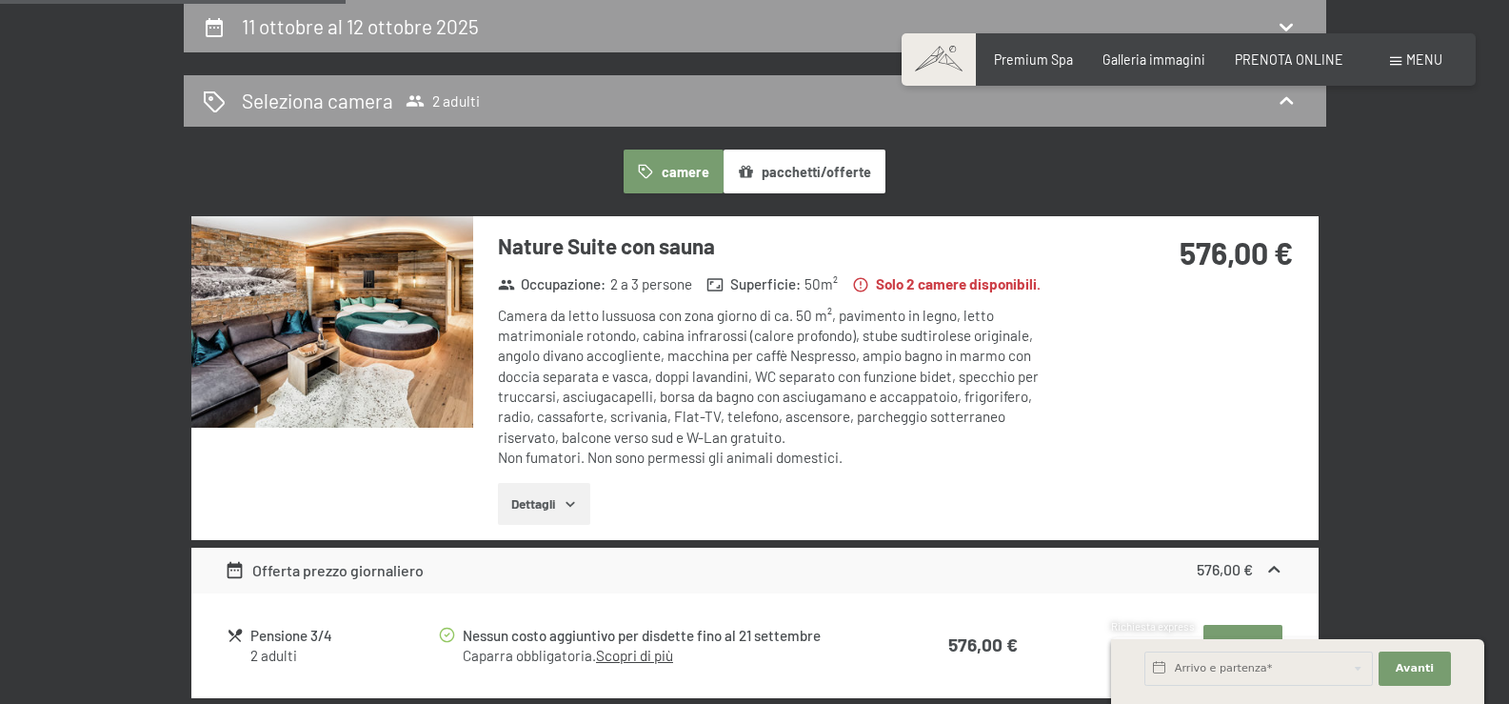
click at [1289, 50] on div "Prenotazione Richiesta Premium Spa Galleria immagini PRENOTA ONLINE Menu DE IT …" at bounding box center [1188, 59] width 507 height 19
click at [1287, 23] on icon at bounding box center [1286, 26] width 23 height 23
